Goal: Transaction & Acquisition: Obtain resource

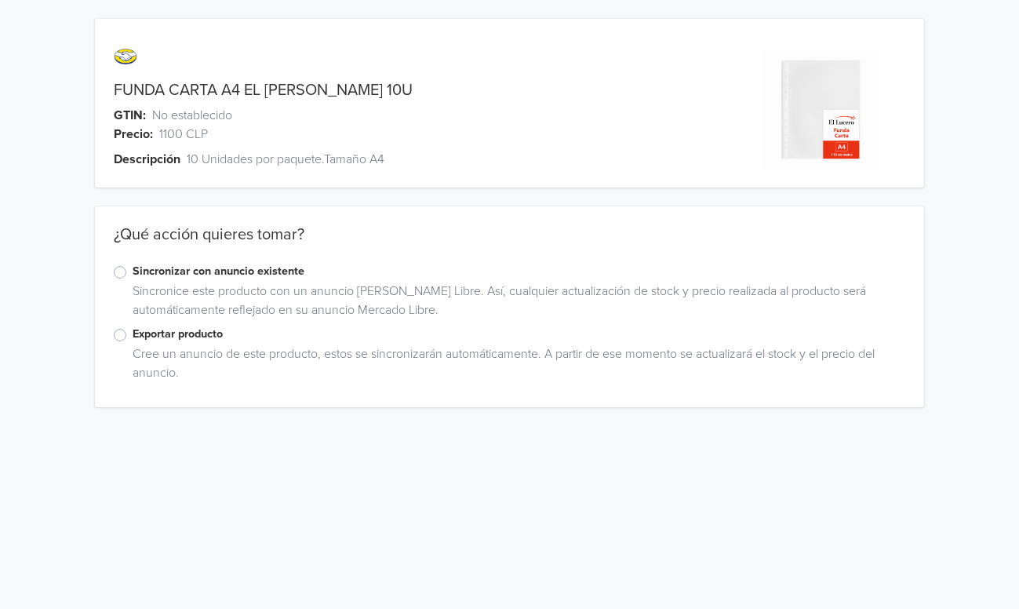
click at [133, 339] on label "Exportar producto" at bounding box center [520, 334] width 774 height 17
click at [0, 0] on input "Exportar producto" at bounding box center [0, 0] width 0 height 0
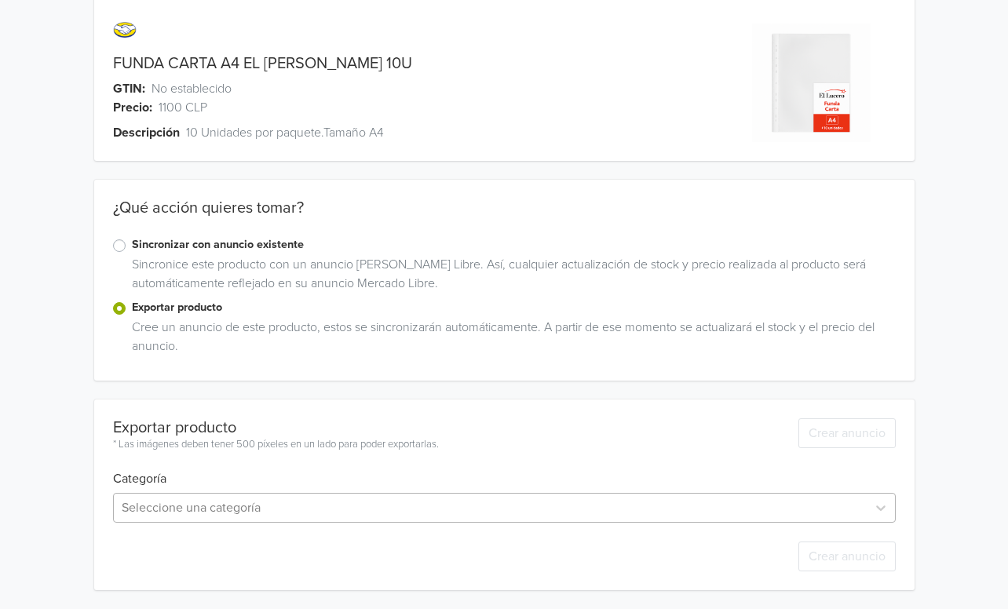
scroll to position [182, 0]
click at [235, 502] on div "Seleccione una categoría" at bounding box center [504, 508] width 782 height 30
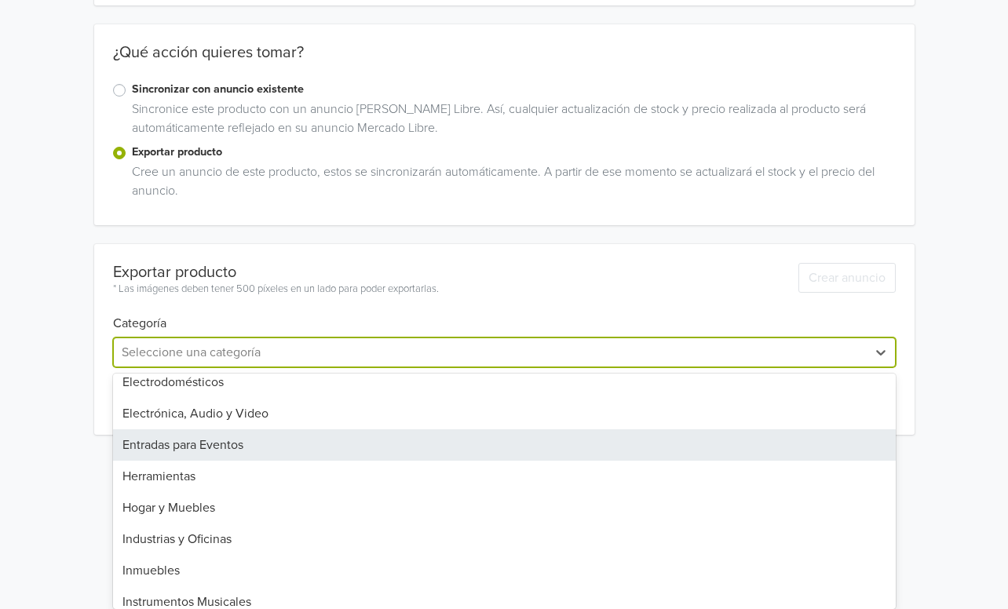
scroll to position [623, 0]
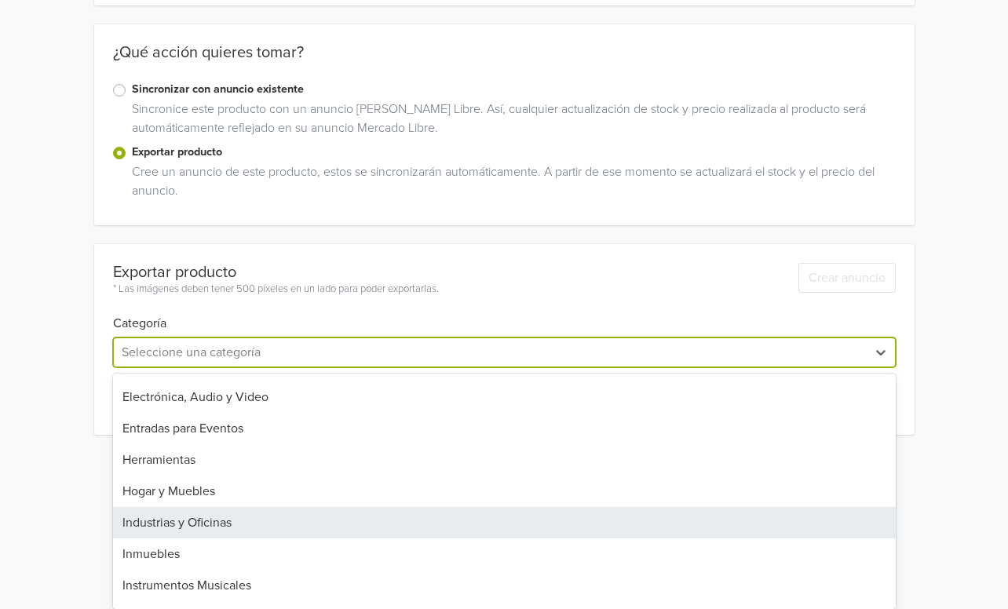
click at [324, 527] on div "Industrias y Oficinas" at bounding box center [504, 522] width 782 height 31
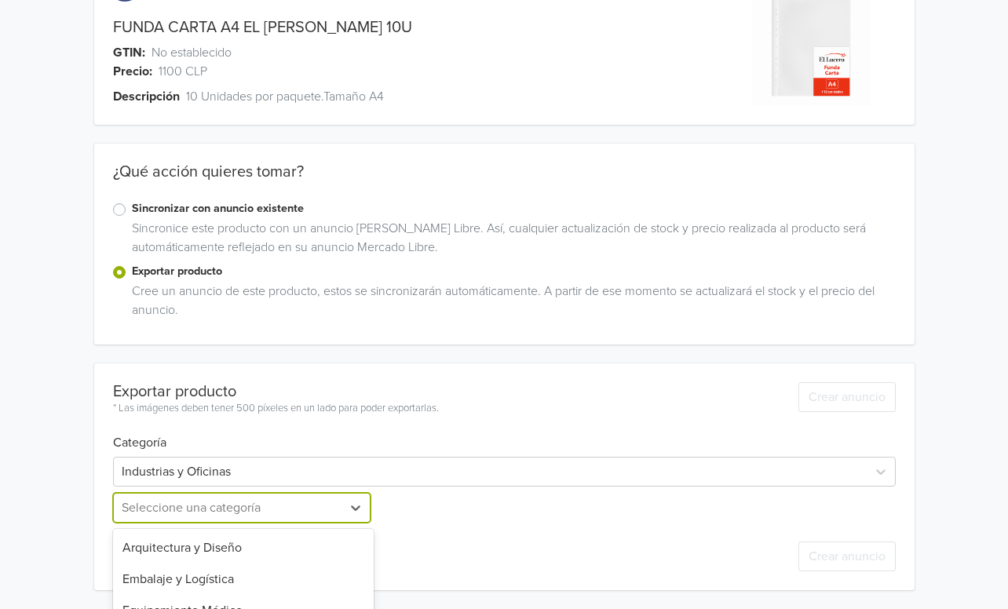
scroll to position [218, 0]
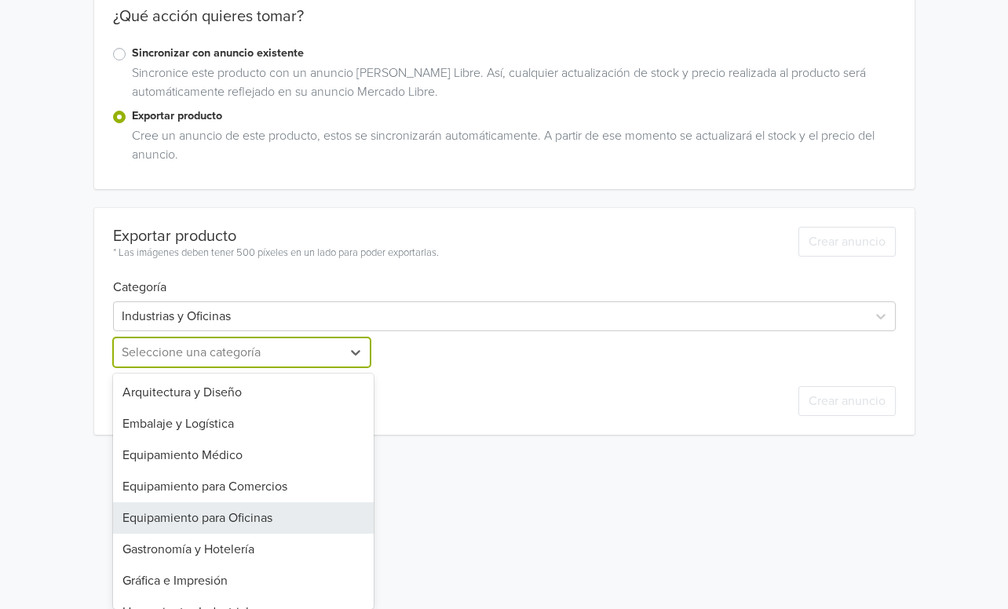
click at [284, 367] on div "Equipamiento para Oficinas, 5 of 13. 13 results available. Use Up and Down to c…" at bounding box center [243, 352] width 261 height 30
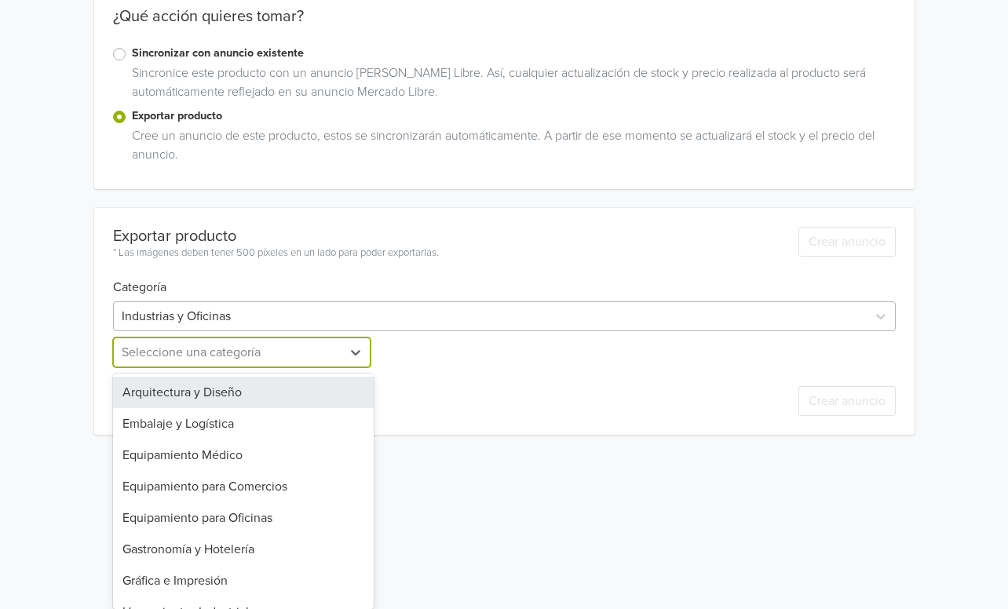
scroll to position [182, 0]
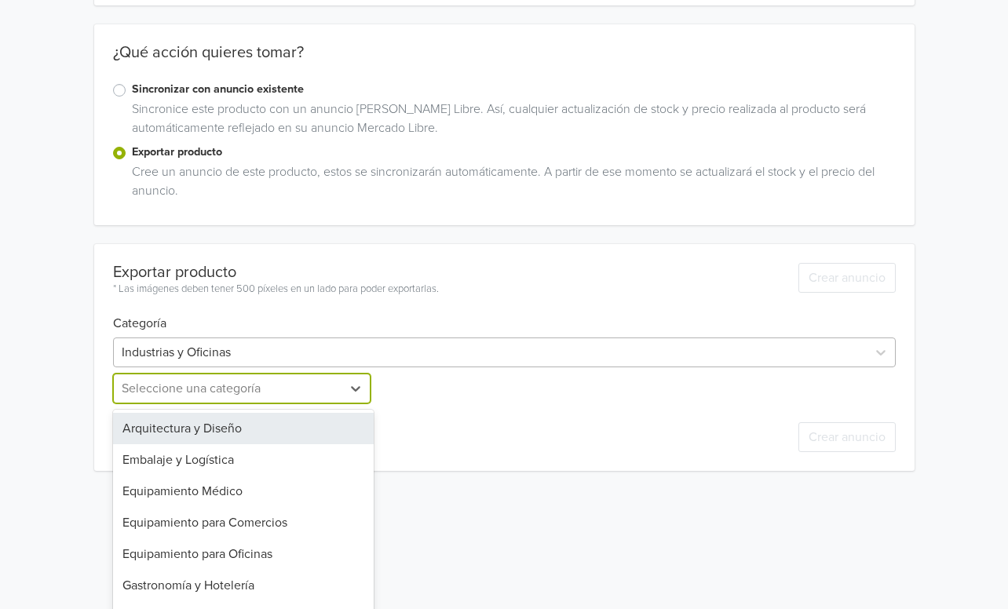
click at [278, 320] on div "Exportar producto * Las imágenes deben tener 500 píxeles en un lado para poder …" at bounding box center [504, 357] width 782 height 227
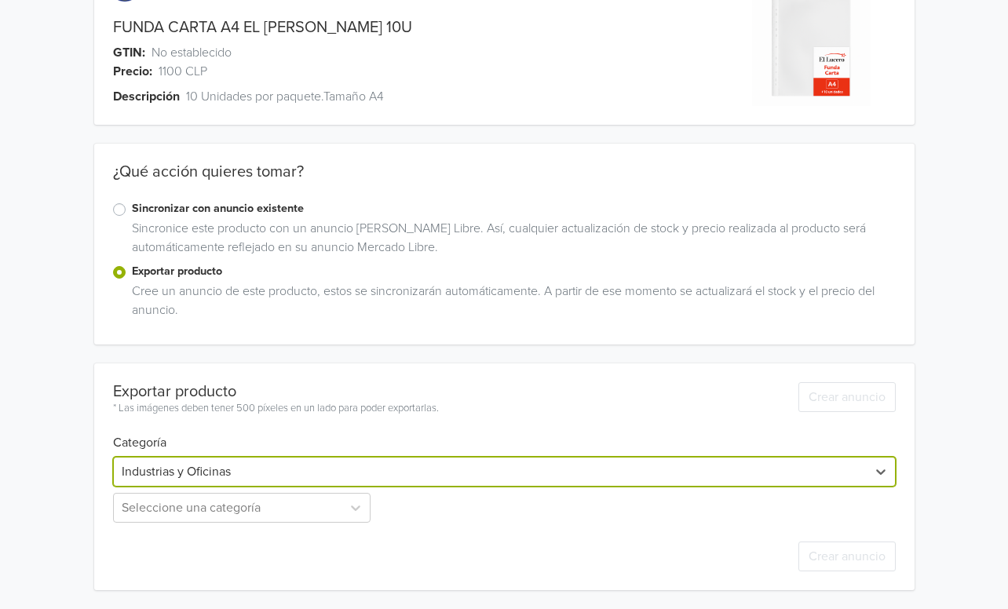
click at [210, 482] on div "option Industrias y Oficinas, selected. Select is focused ,type to refine list,…" at bounding box center [504, 472] width 782 height 30
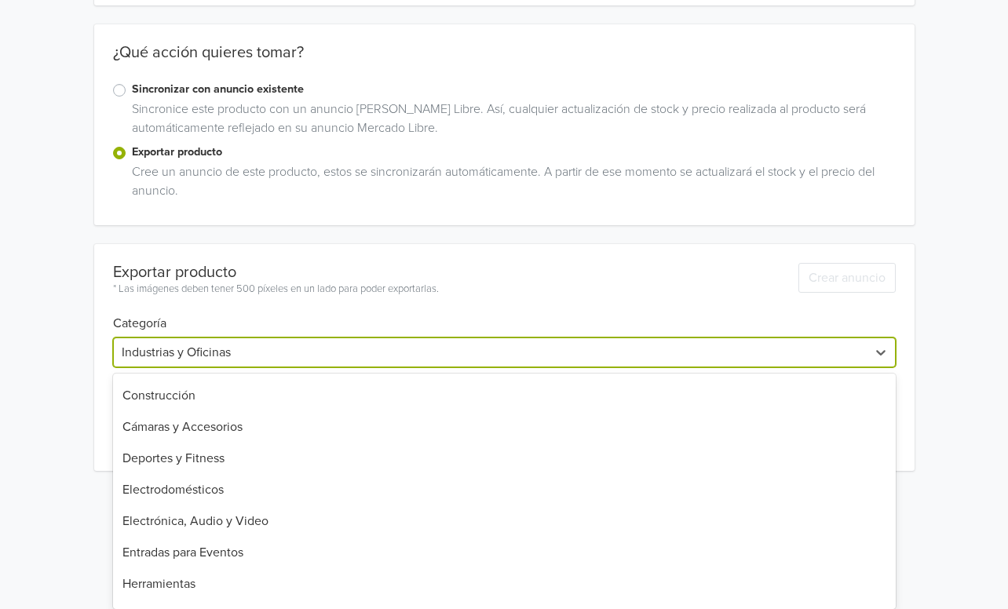
scroll to position [0, 0]
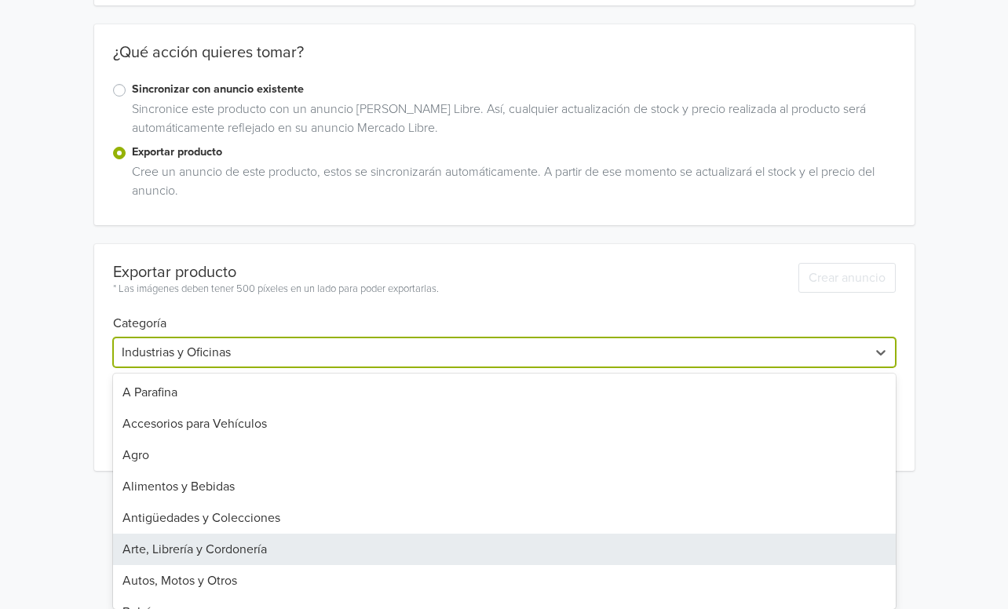
click at [235, 549] on div "Arte, Librería y Cordonería" at bounding box center [504, 549] width 782 height 31
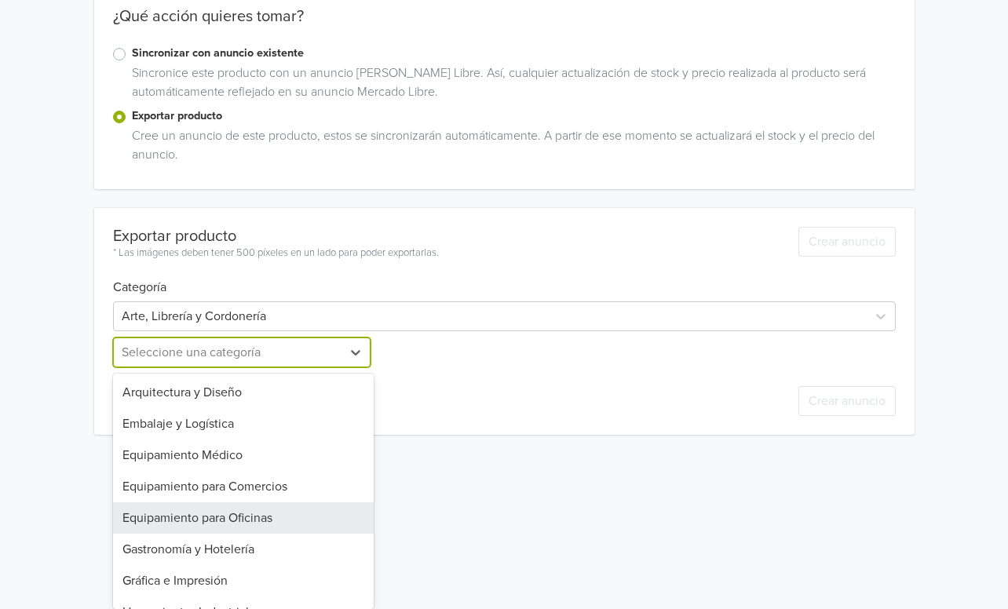
click at [232, 367] on div "Equipamiento para Oficinas, 5 of 13. 13 results available. Use Up and Down to c…" at bounding box center [243, 352] width 261 height 30
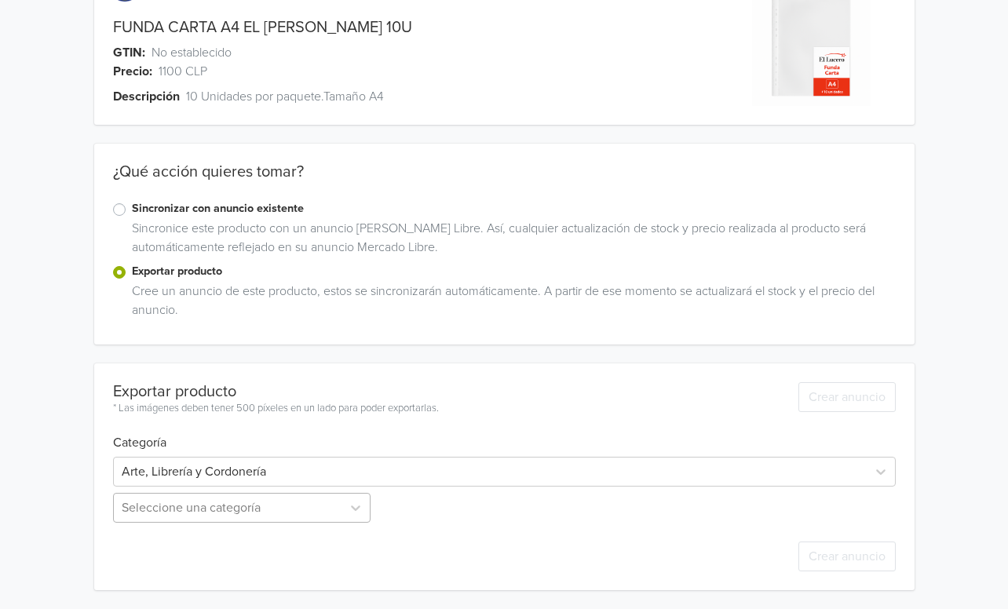
scroll to position [115, 0]
click at [256, 515] on div "Seleccione una categoría" at bounding box center [243, 508] width 261 height 30
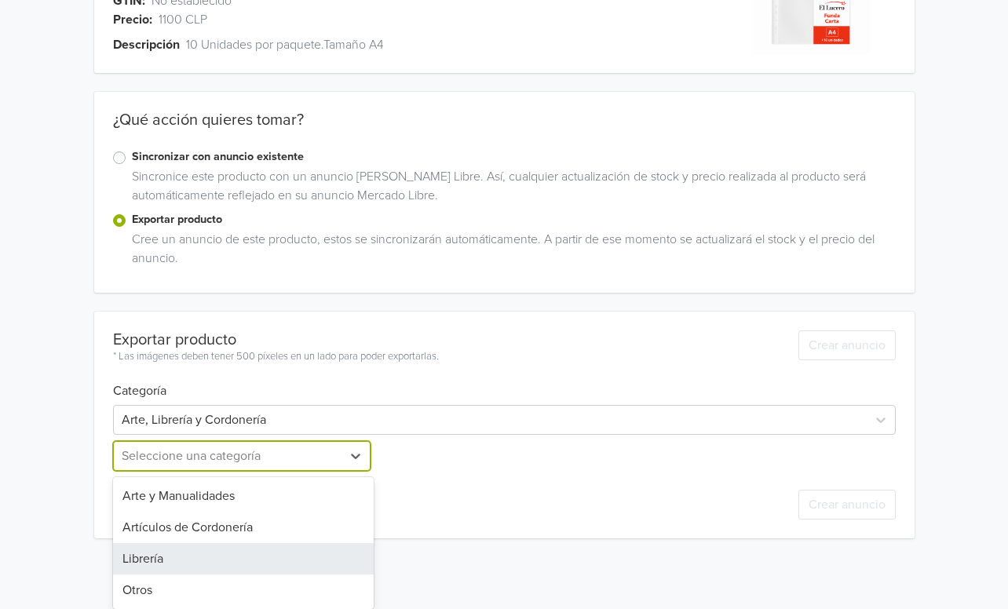
click at [217, 552] on div "Librería" at bounding box center [243, 558] width 261 height 31
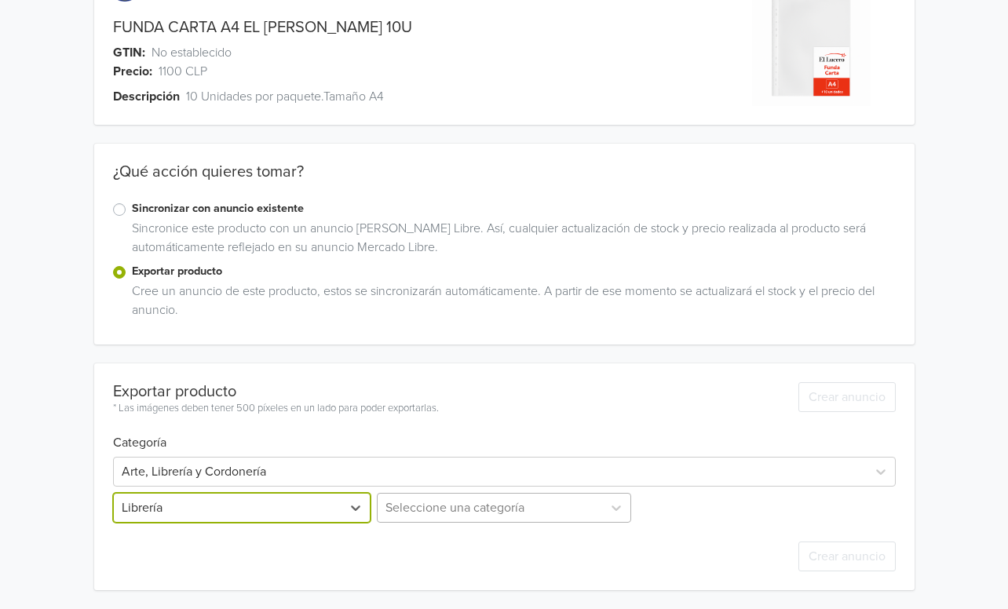
scroll to position [218, 0]
click at [431, 518] on div "Seleccione una categoría" at bounding box center [504, 508] width 261 height 30
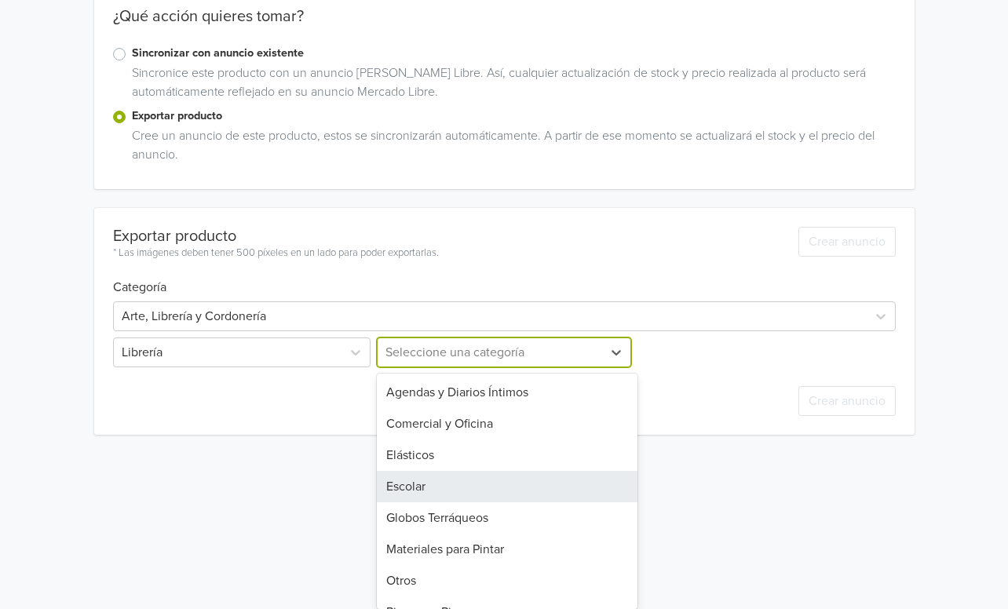
click at [431, 498] on div "Escolar" at bounding box center [507, 486] width 261 height 31
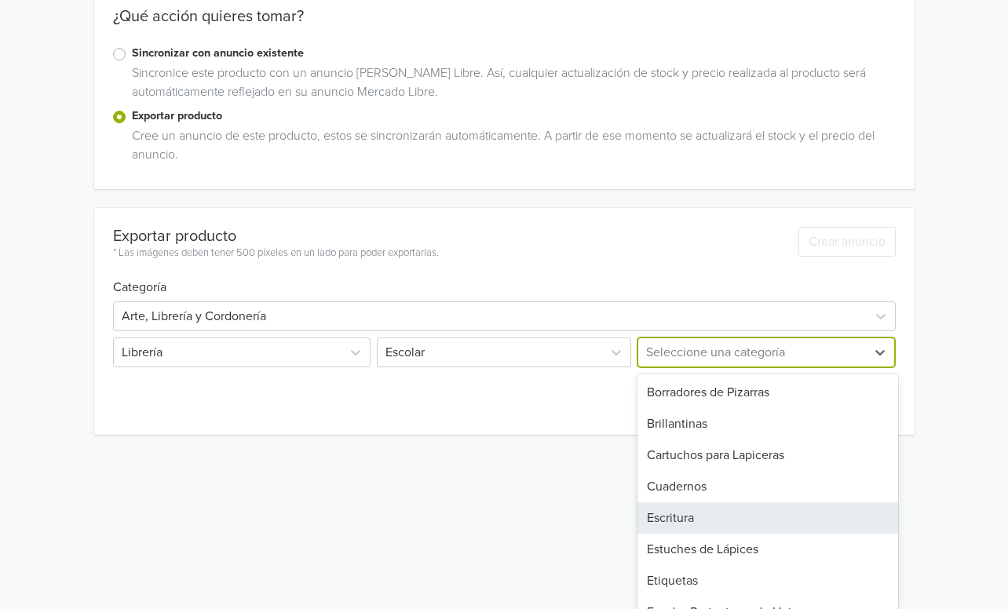
click at [715, 367] on div "[DEMOGRAPHIC_DATA], 5 of 18. 18 results available. Use Up and Down to choose op…" at bounding box center [764, 352] width 261 height 30
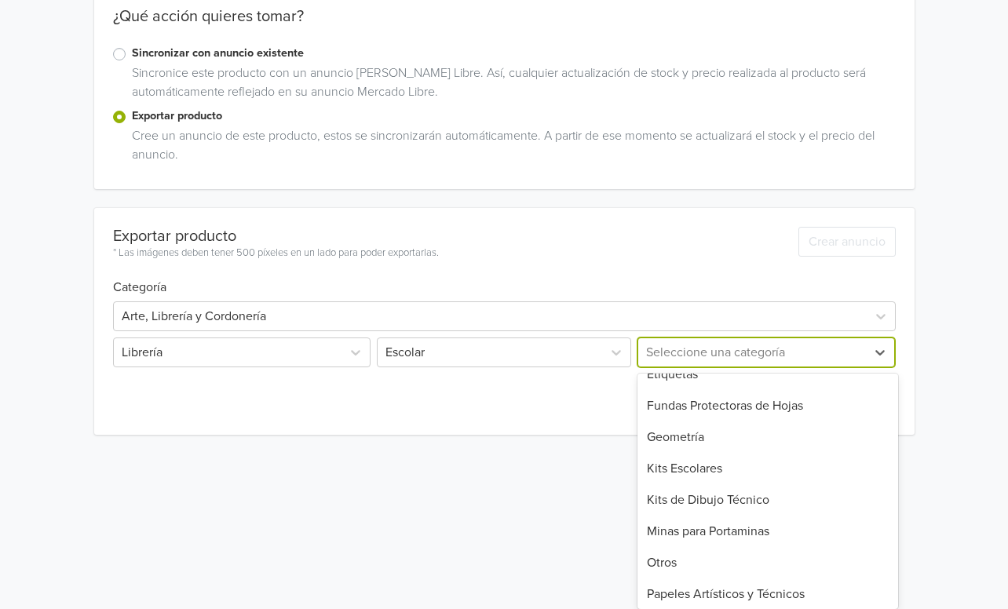
scroll to position [201, 0]
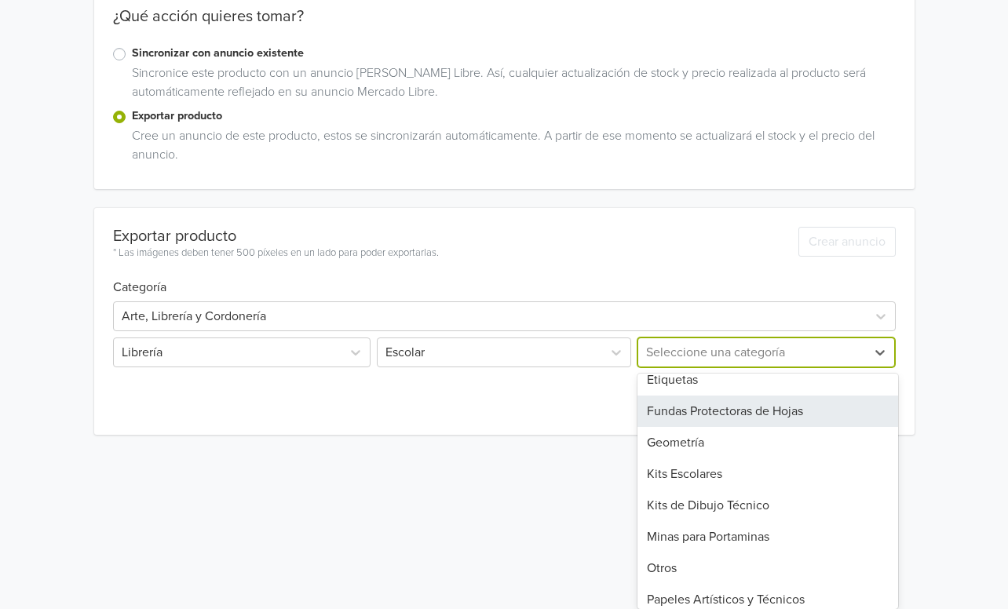
click at [739, 413] on div "Fundas Protectoras de Hojas" at bounding box center [767, 411] width 261 height 31
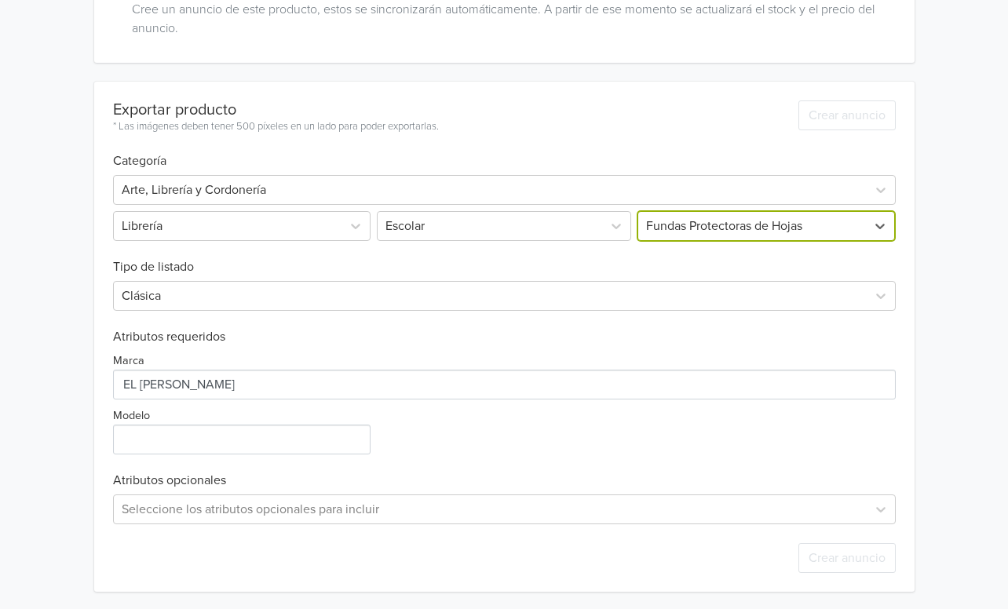
scroll to position [346, 0]
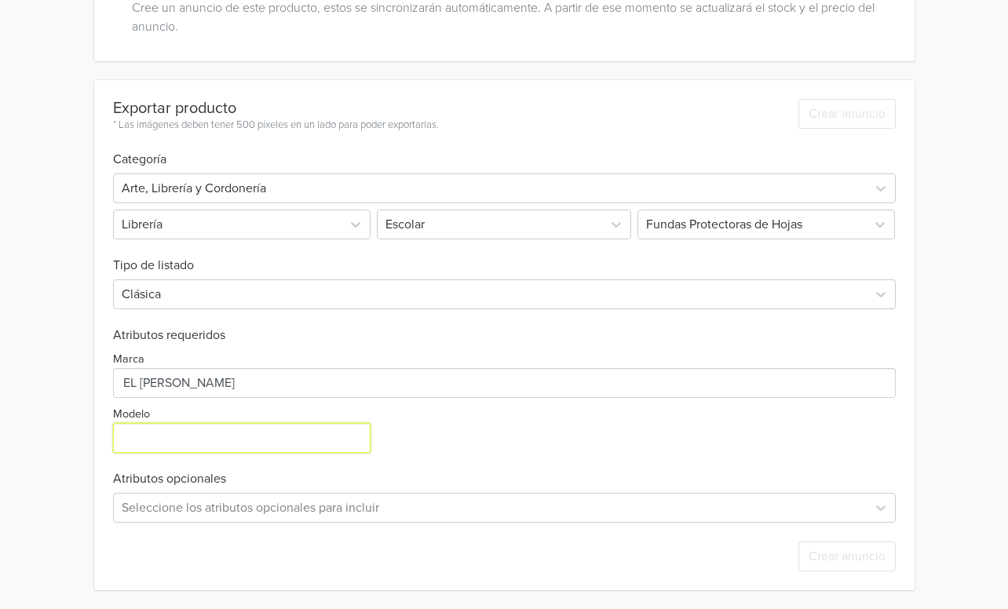
click at [206, 450] on input "Modelo" at bounding box center [241, 438] width 257 height 30
type input "A4"
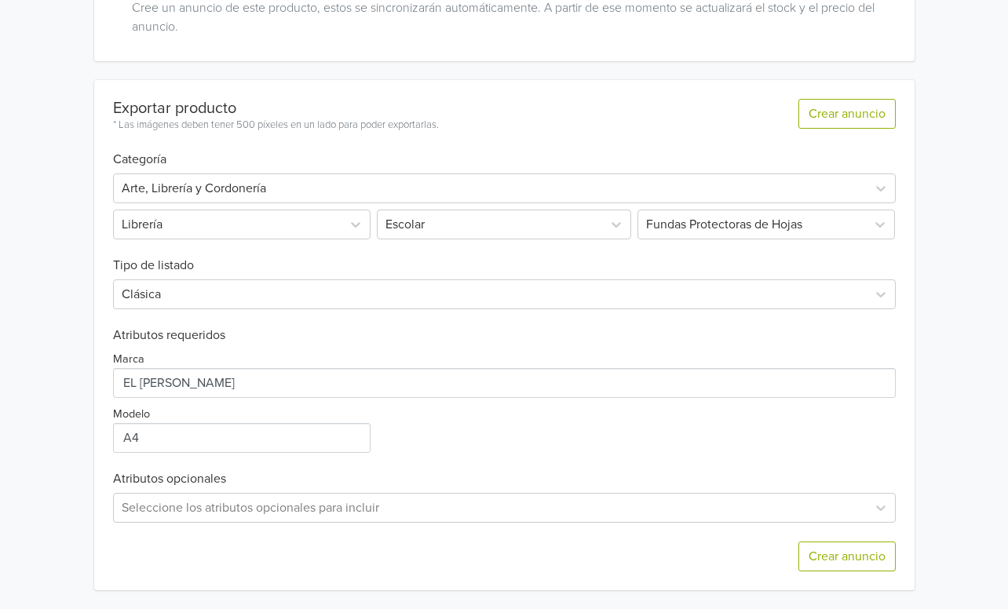
click at [539, 407] on div "Marca Modelo" at bounding box center [504, 398] width 782 height 110
click at [852, 565] on button "Crear anuncio" at bounding box center [846, 557] width 97 height 30
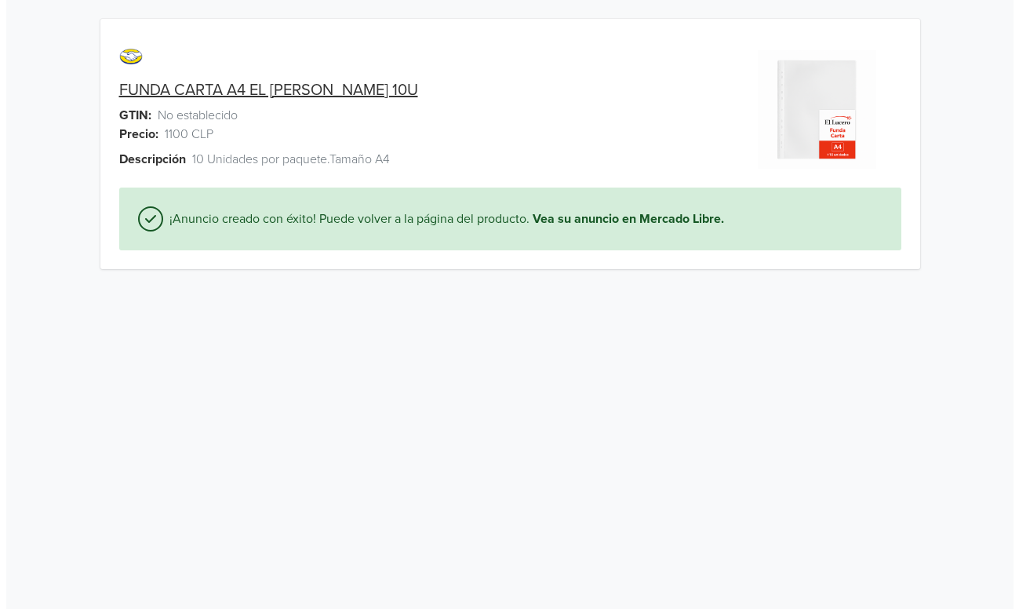
scroll to position [0, 0]
click at [257, 89] on link "FUNDA CARTA A4 EL [PERSON_NAME] 10U" at bounding box center [263, 90] width 299 height 19
